Goal: Task Accomplishment & Management: Manage account settings

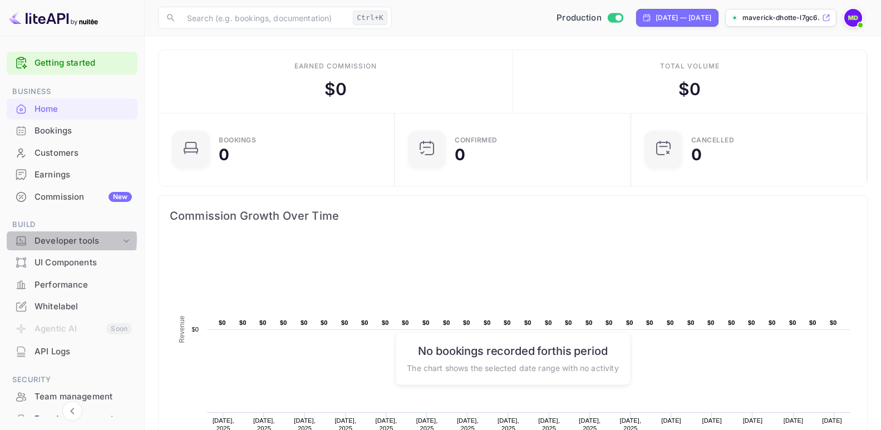
click at [61, 239] on div "Developer tools" at bounding box center [78, 241] width 86 height 13
click at [124, 241] on icon at bounding box center [126, 240] width 11 height 11
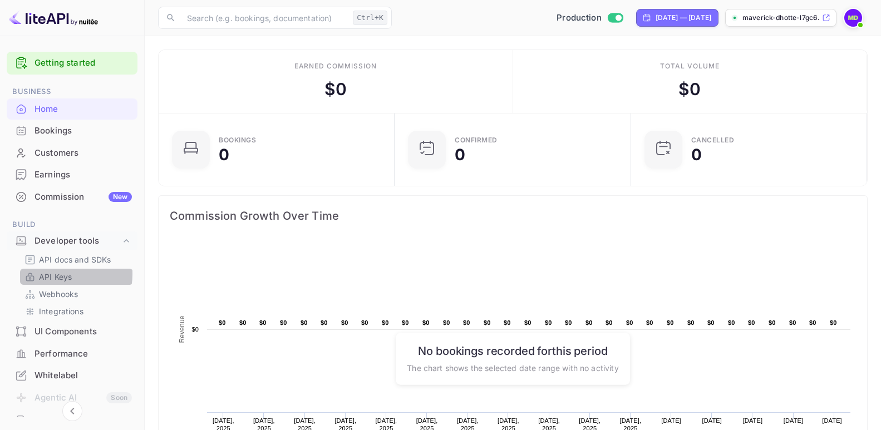
click at [54, 274] on p "API Keys" at bounding box center [55, 277] width 33 height 12
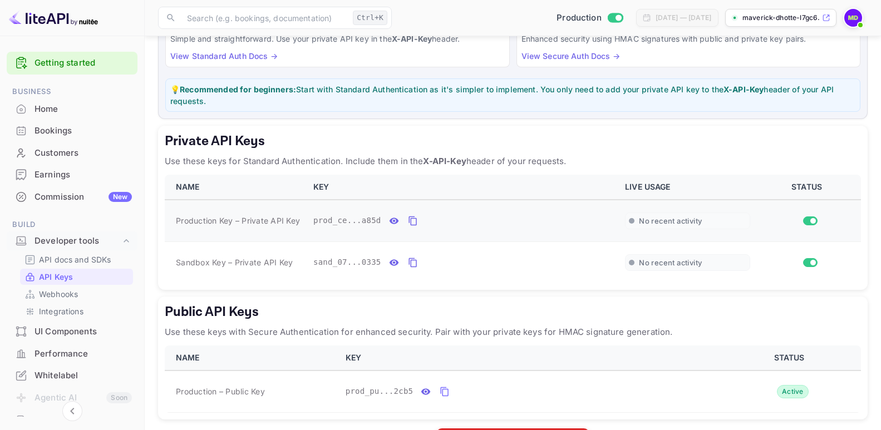
scroll to position [154, 0]
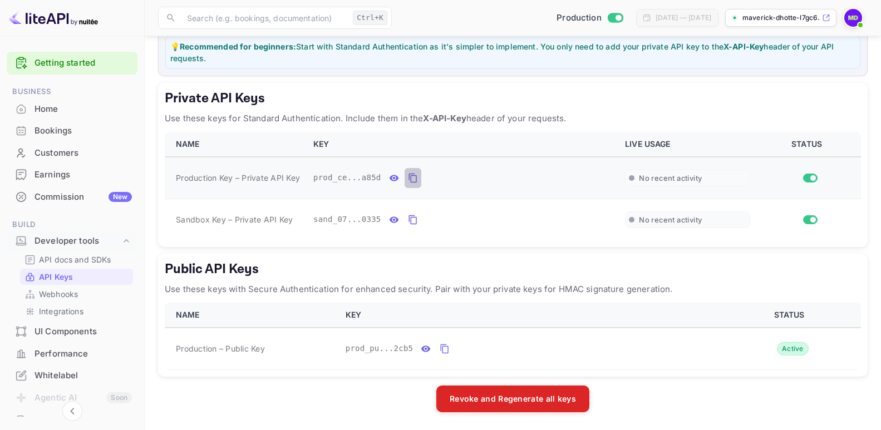
click at [408, 180] on icon "private api keys table" at bounding box center [413, 177] width 10 height 13
click at [408, 179] on icon "private api keys table" at bounding box center [413, 177] width 10 height 13
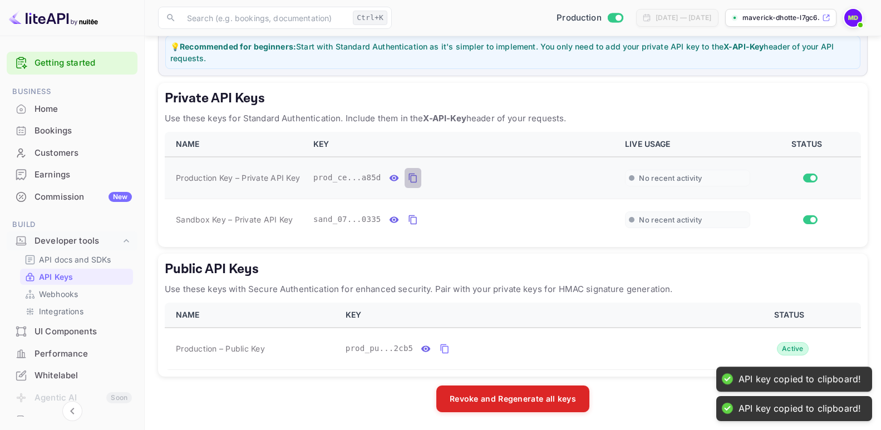
click at [408, 179] on icon "private api keys table" at bounding box center [413, 177] width 10 height 13
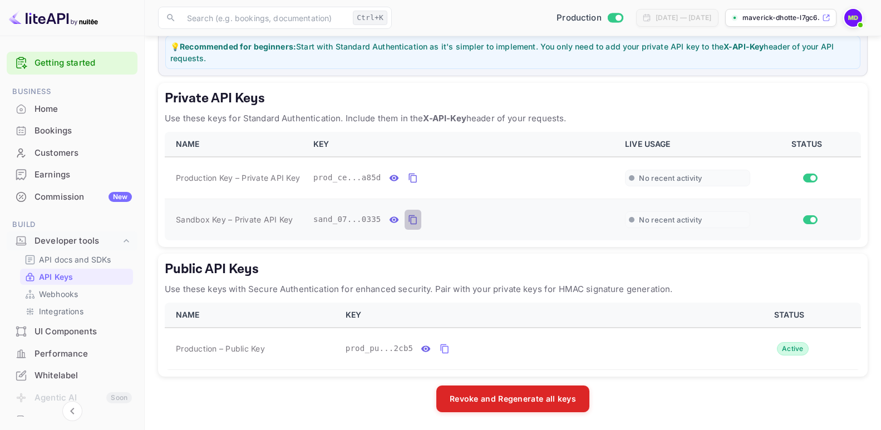
click at [408, 223] on icon "private api keys table" at bounding box center [413, 219] width 10 height 13
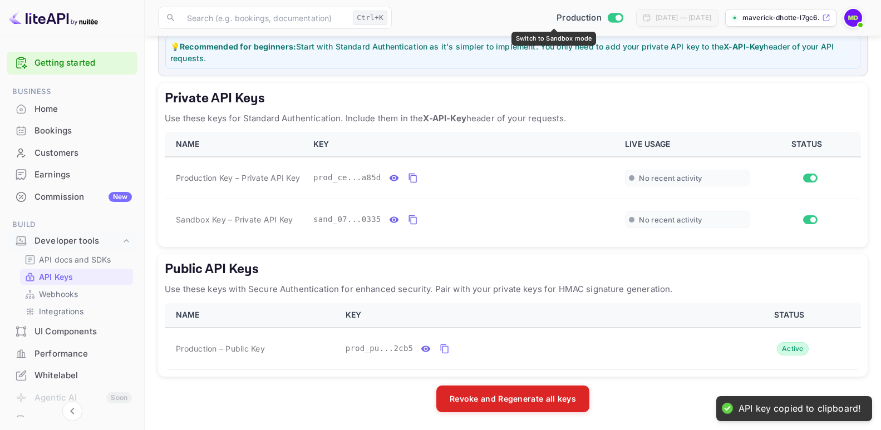
click at [607, 16] on input "Switch to Sandbox mode" at bounding box center [618, 17] width 22 height 7
checkbox input "false"
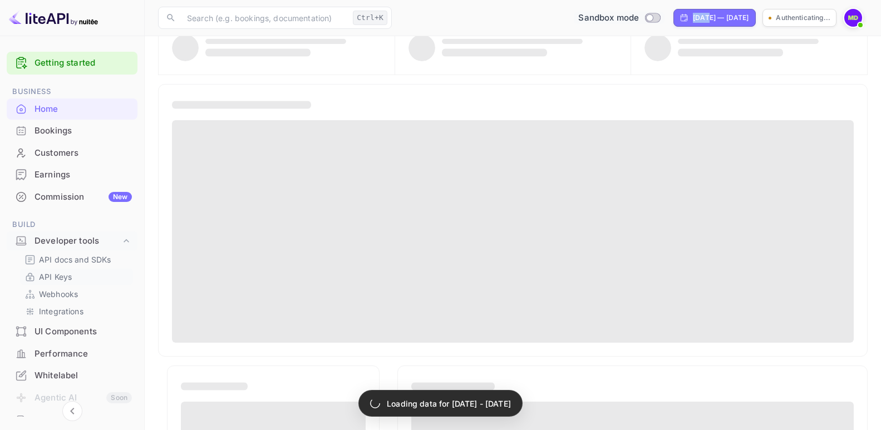
click at [55, 276] on p "API Keys" at bounding box center [55, 277] width 33 height 12
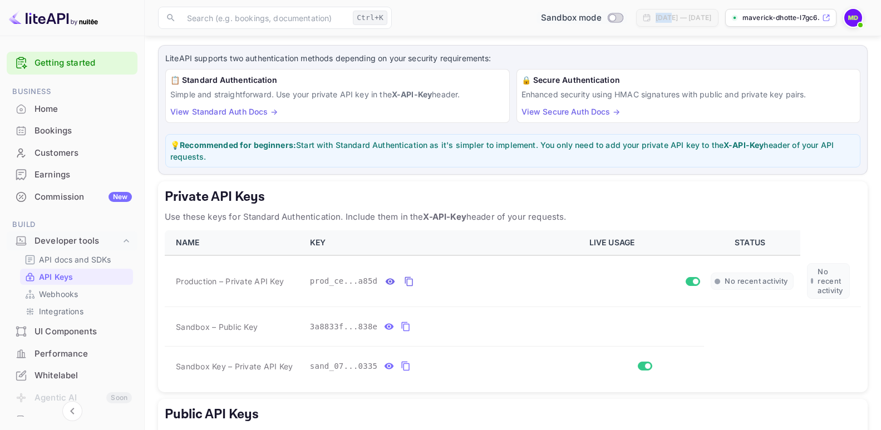
scroll to position [167, 0]
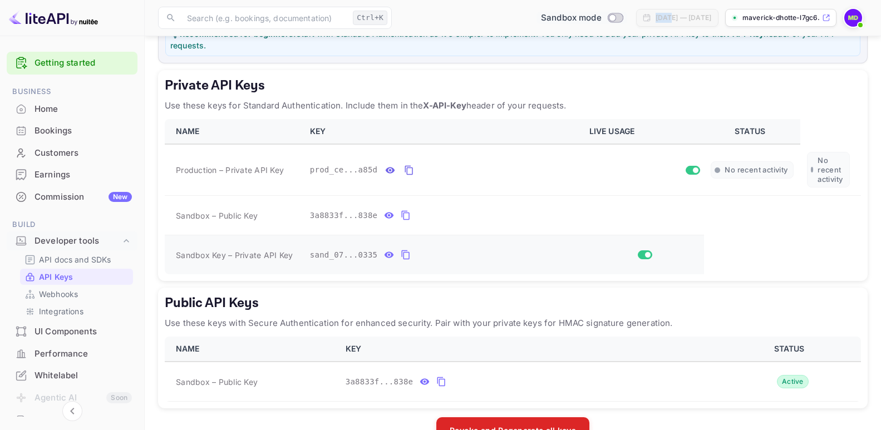
click at [402, 254] on icon "private api keys table" at bounding box center [406, 254] width 10 height 13
